Goal: Obtain resource: Download file/media

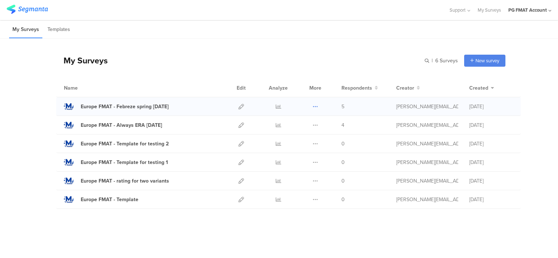
click at [316, 106] on icon at bounding box center [314, 106] width 5 height 5
click at [307, 138] on link "Export" at bounding box center [301, 138] width 40 height 13
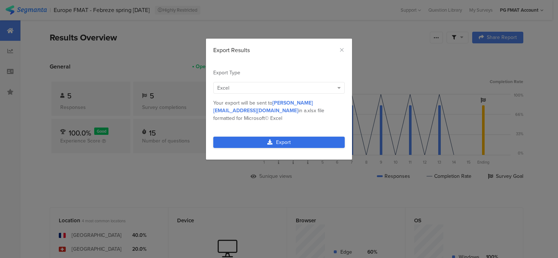
click at [277, 137] on link "Export" at bounding box center [278, 142] width 131 height 11
